Goal: Information Seeking & Learning: Learn about a topic

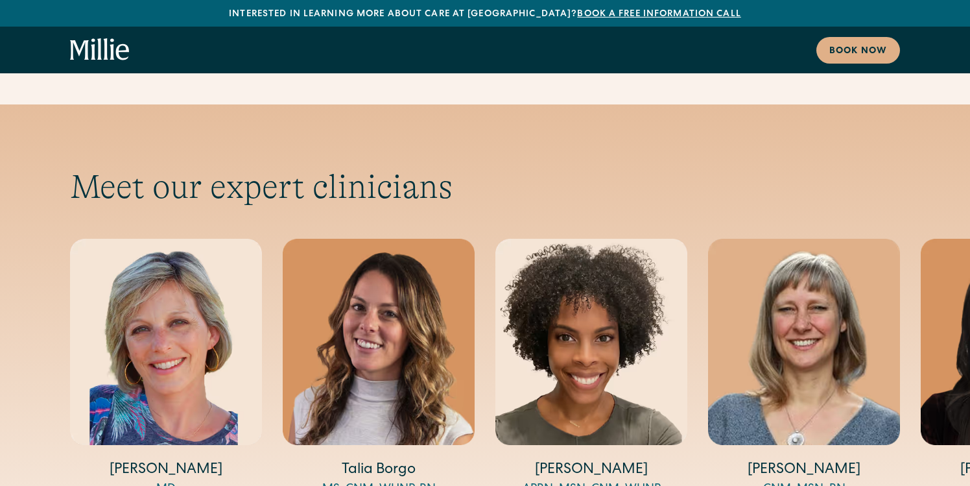
scroll to position [4265, 0]
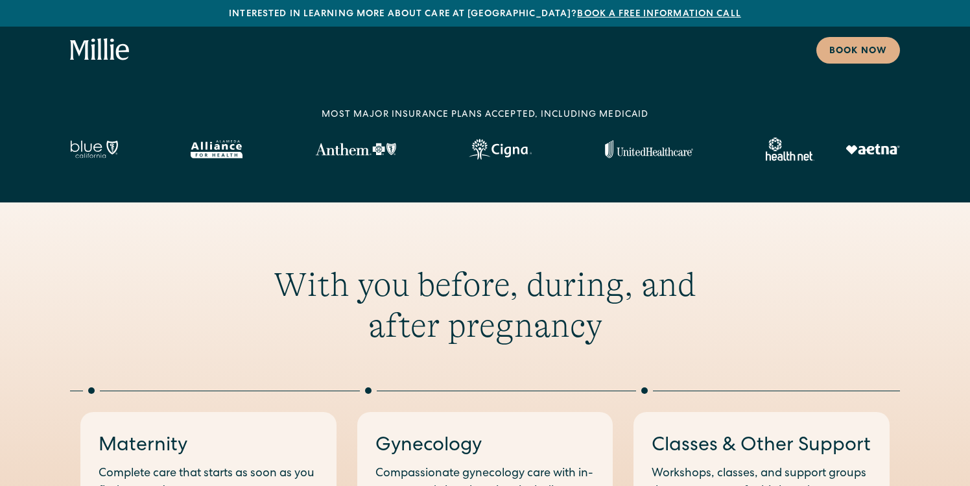
scroll to position [0, 0]
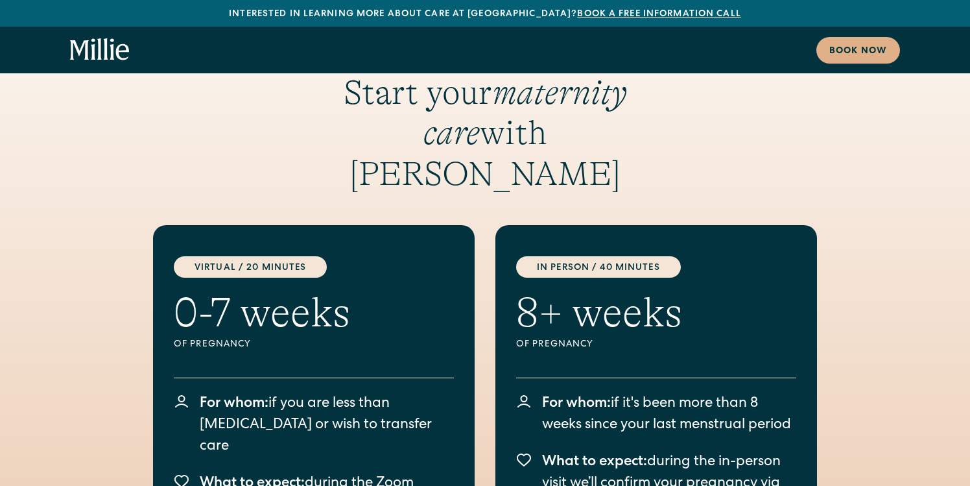
scroll to position [1652, 0]
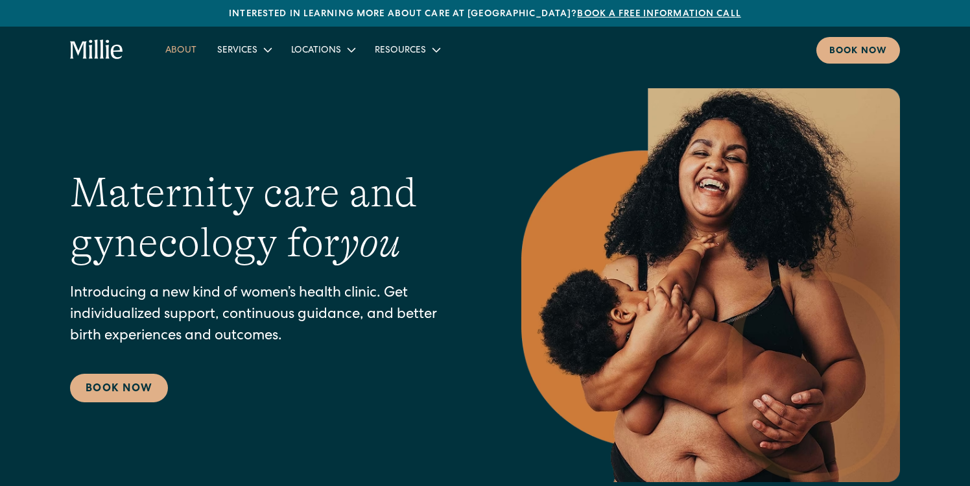
click at [200, 53] on link "About" at bounding box center [181, 49] width 52 height 21
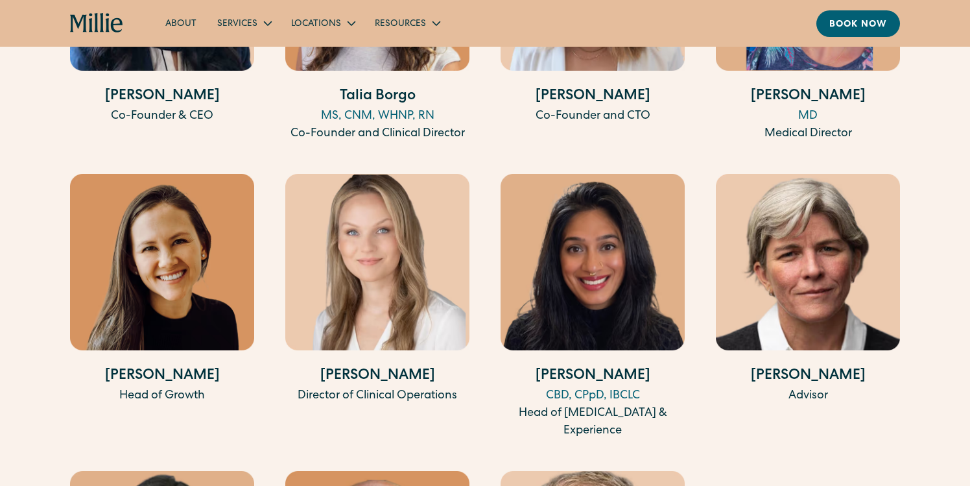
scroll to position [2670, 0]
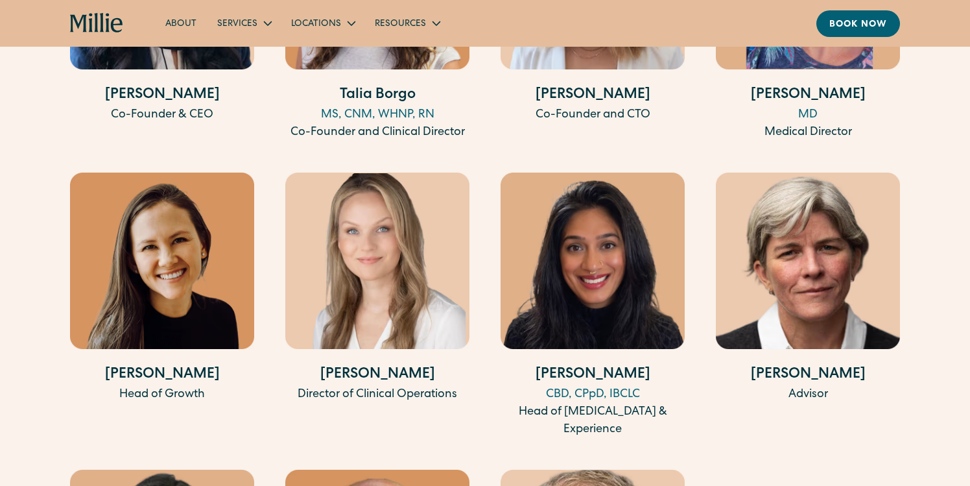
click at [174, 364] on h4 "[PERSON_NAME]" at bounding box center [162, 374] width 184 height 21
copy div "[PERSON_NAME]"
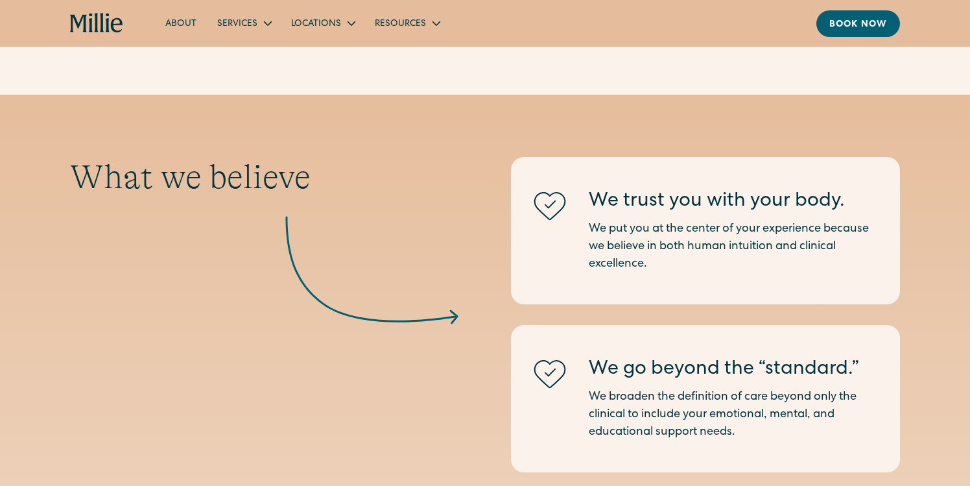
scroll to position [1269, 0]
click at [390, 51] on link "Blog" at bounding box center [391, 54] width 45 height 21
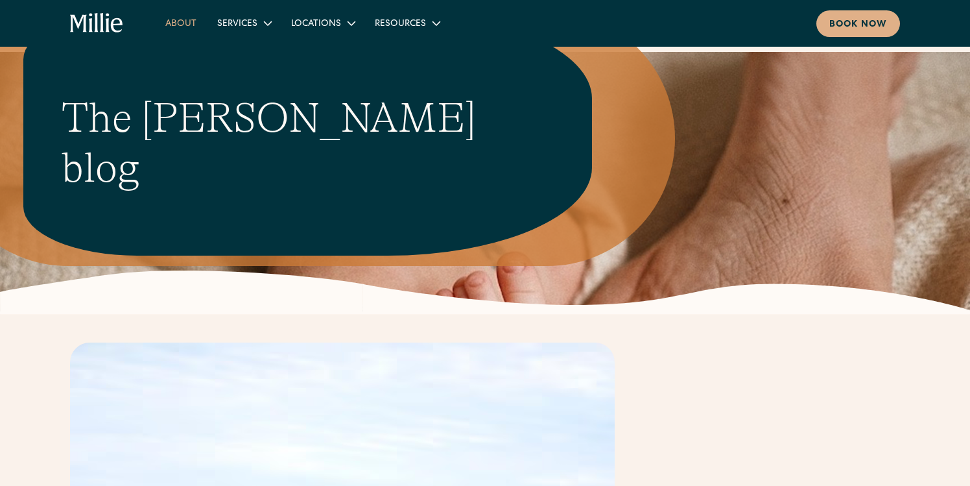
click at [192, 19] on link "About" at bounding box center [181, 22] width 52 height 21
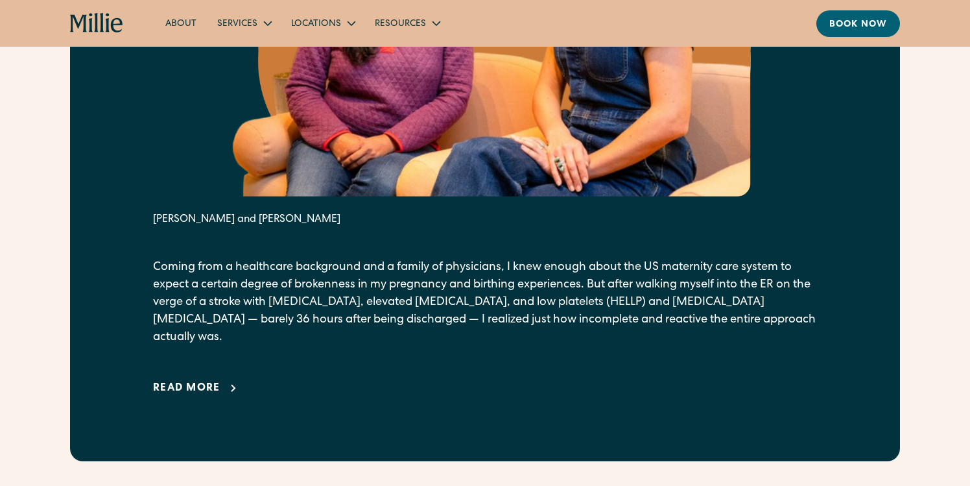
scroll to position [861, 0]
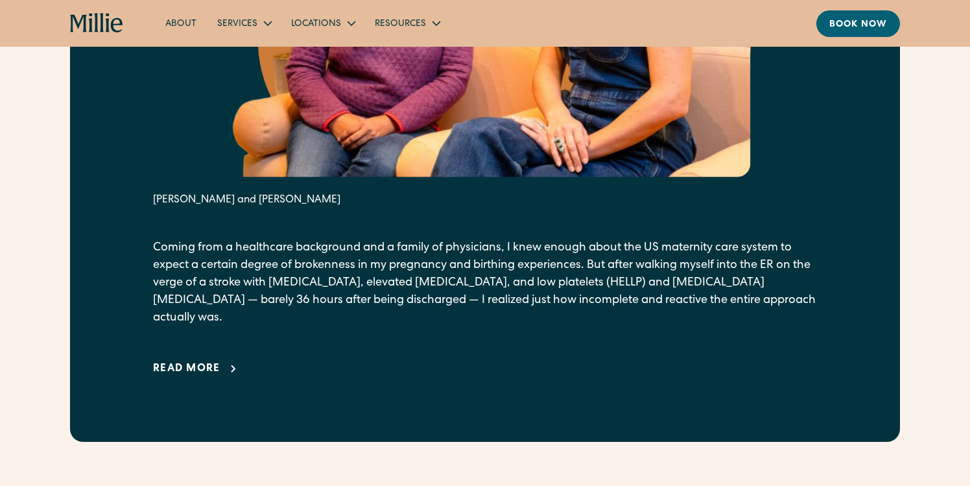
click at [193, 361] on div "Read more" at bounding box center [186, 369] width 67 height 16
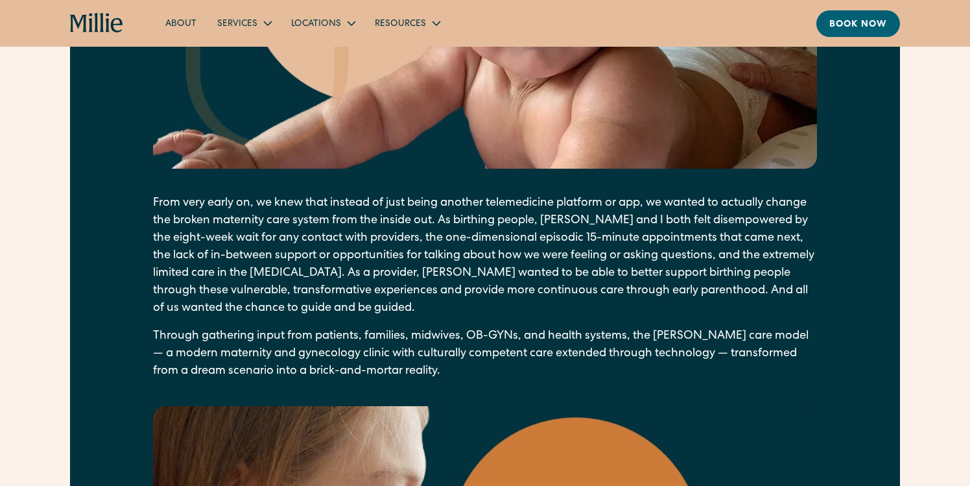
scroll to position [1718, 0]
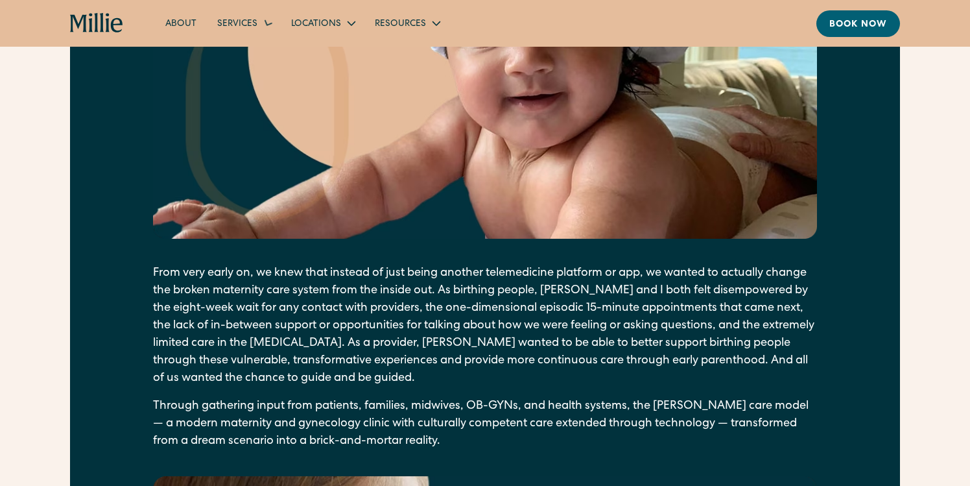
click at [122, 25] on icon "home" at bounding box center [117, 25] width 12 height 14
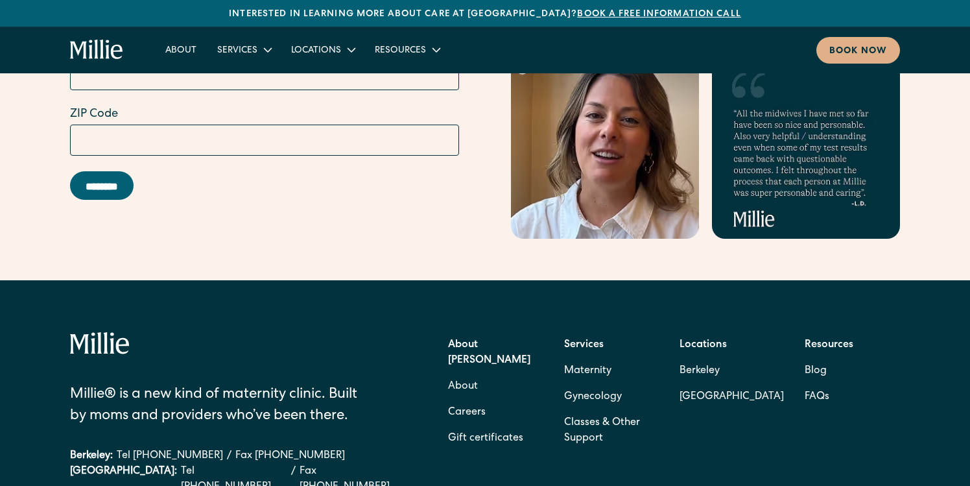
scroll to position [5164, 0]
